Goal: Find contact information: Find contact information

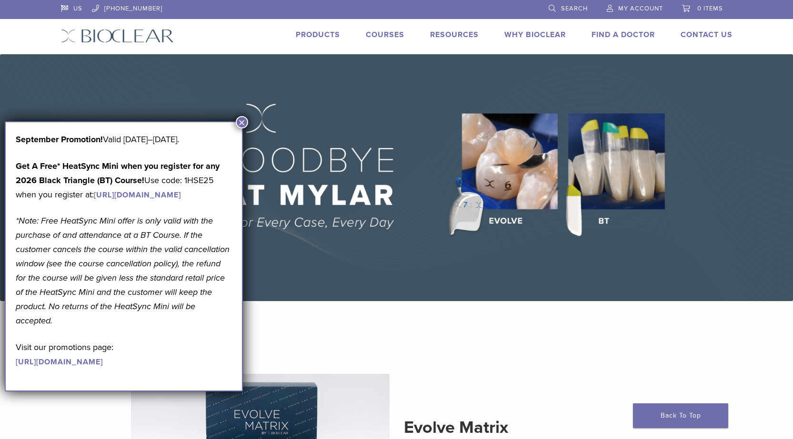
click at [241, 121] on button "×" at bounding box center [242, 122] width 12 height 12
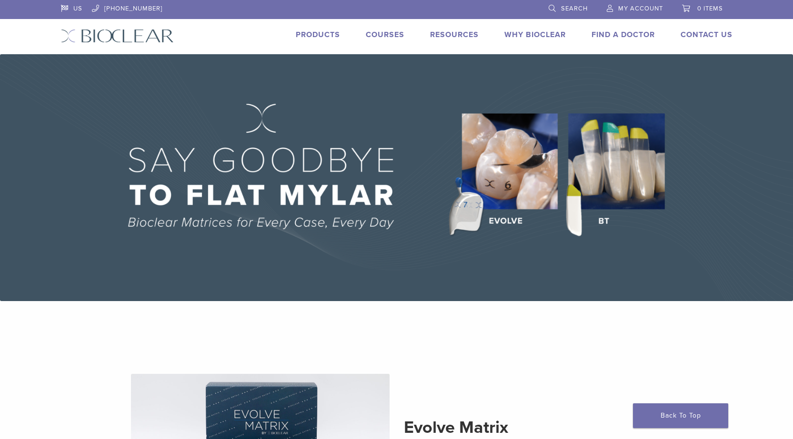
click at [639, 9] on span "My Account" at bounding box center [640, 9] width 45 height 8
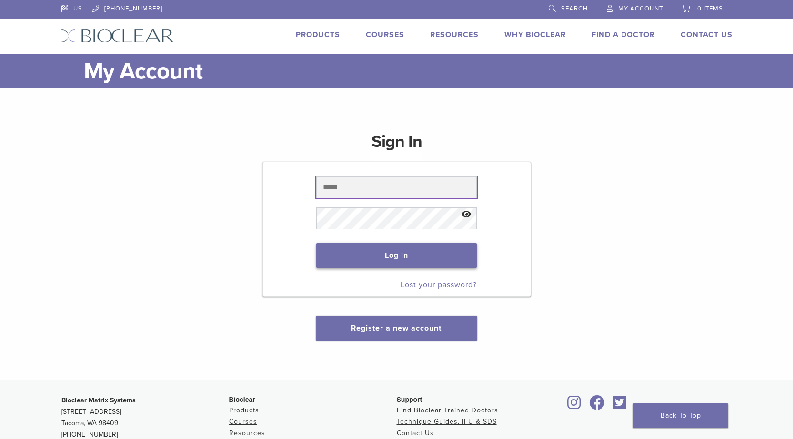
type input "**********"
click at [405, 257] on button "Log in" at bounding box center [396, 255] width 160 height 25
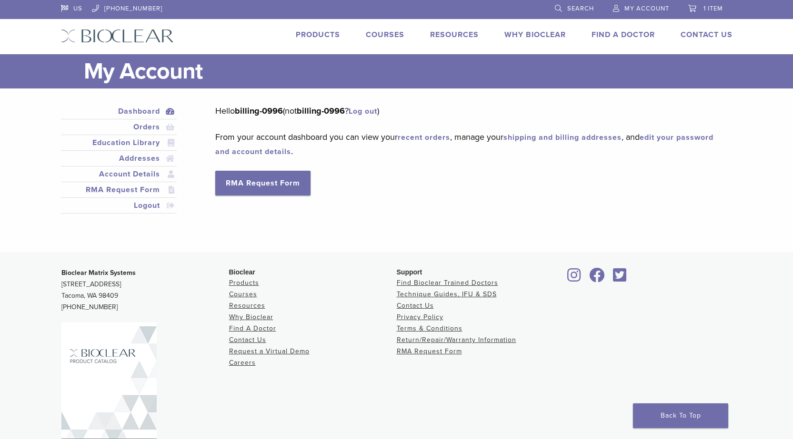
click at [699, 29] on div "US [PHONE_NUMBER] Search My Account 1 item Cart × Bioclear Certified Doctor Web…" at bounding box center [397, 27] width 686 height 54
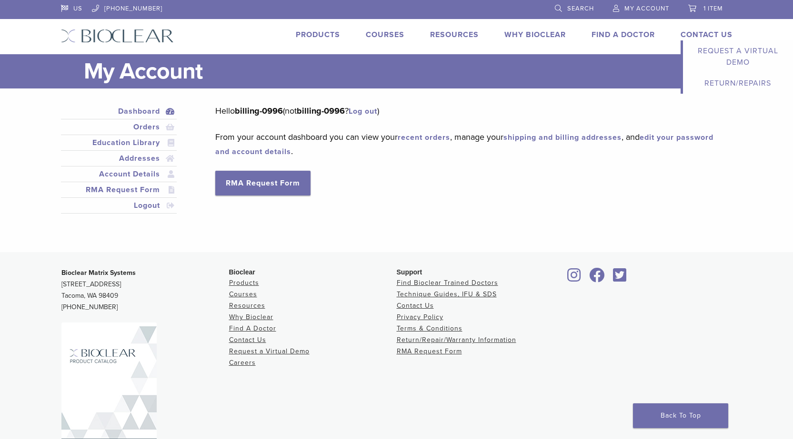
click at [701, 39] on link "Contact Us" at bounding box center [706, 35] width 52 height 10
